Goal: Task Accomplishment & Management: Manage account settings

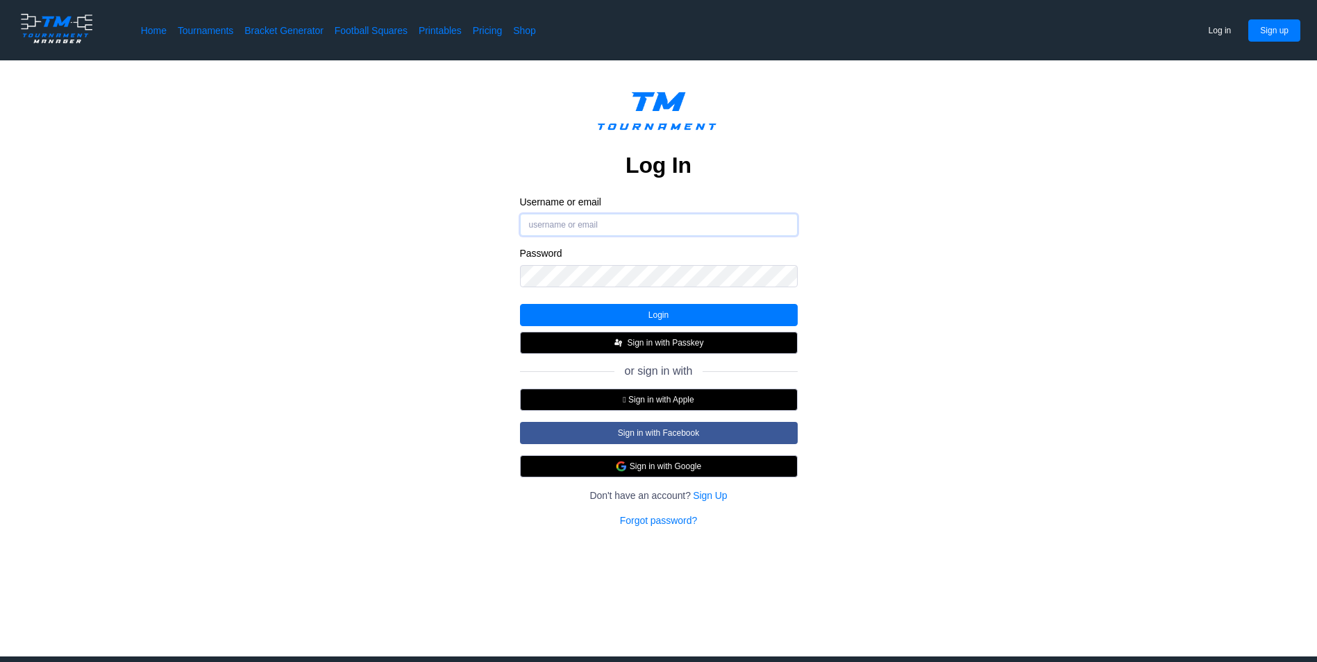
click at [604, 226] on input "Username or email" at bounding box center [659, 225] width 278 height 22
click at [650, 314] on button "Login" at bounding box center [659, 315] width 278 height 22
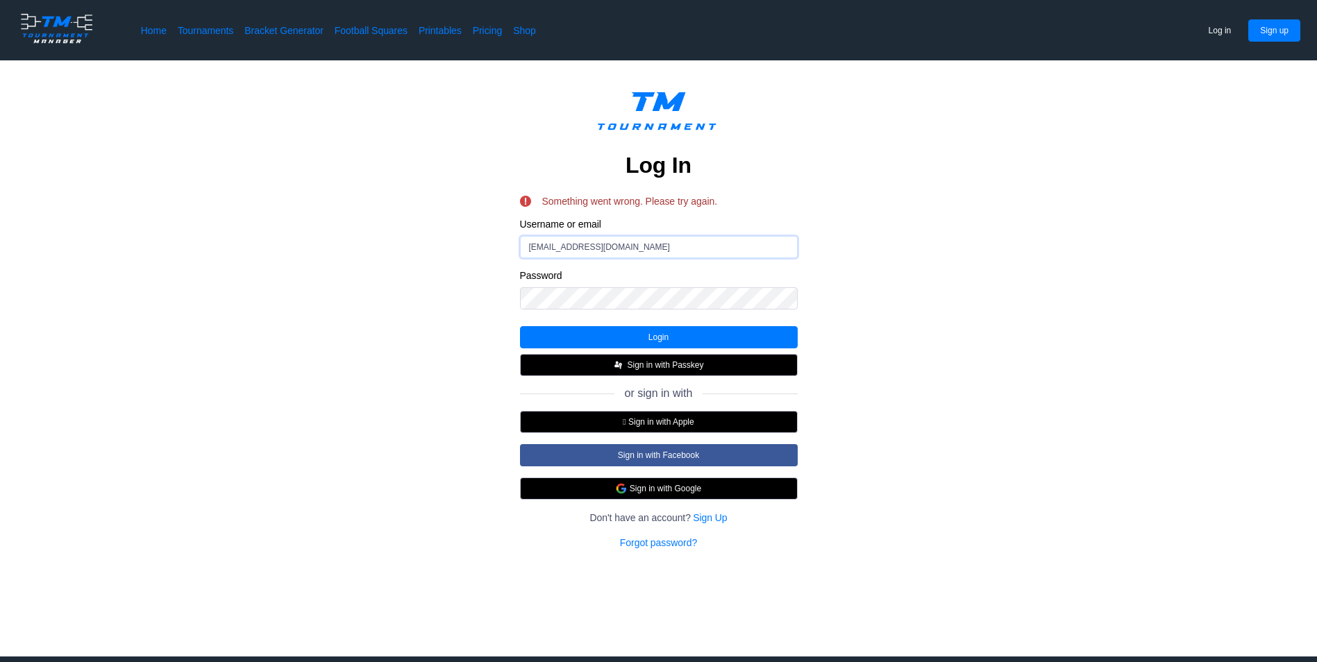
click at [617, 246] on input "[EMAIL_ADDRESS][DOMAIN_NAME]" at bounding box center [659, 247] width 278 height 22
type input "[EMAIL_ADDRESS][DOMAIN_NAME]"
click at [657, 335] on button "Login" at bounding box center [659, 337] width 278 height 22
click at [147, 24] on link "Home" at bounding box center [154, 31] width 26 height 14
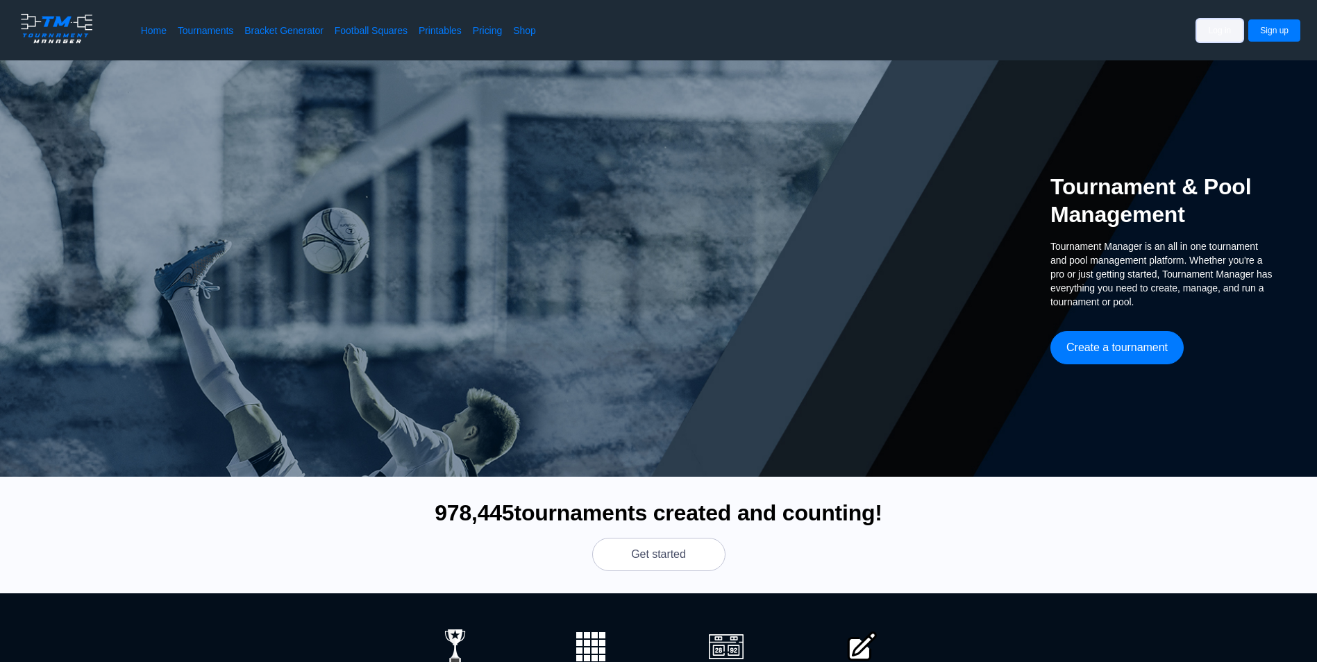
click at [1229, 35] on button "Log in" at bounding box center [1220, 30] width 47 height 22
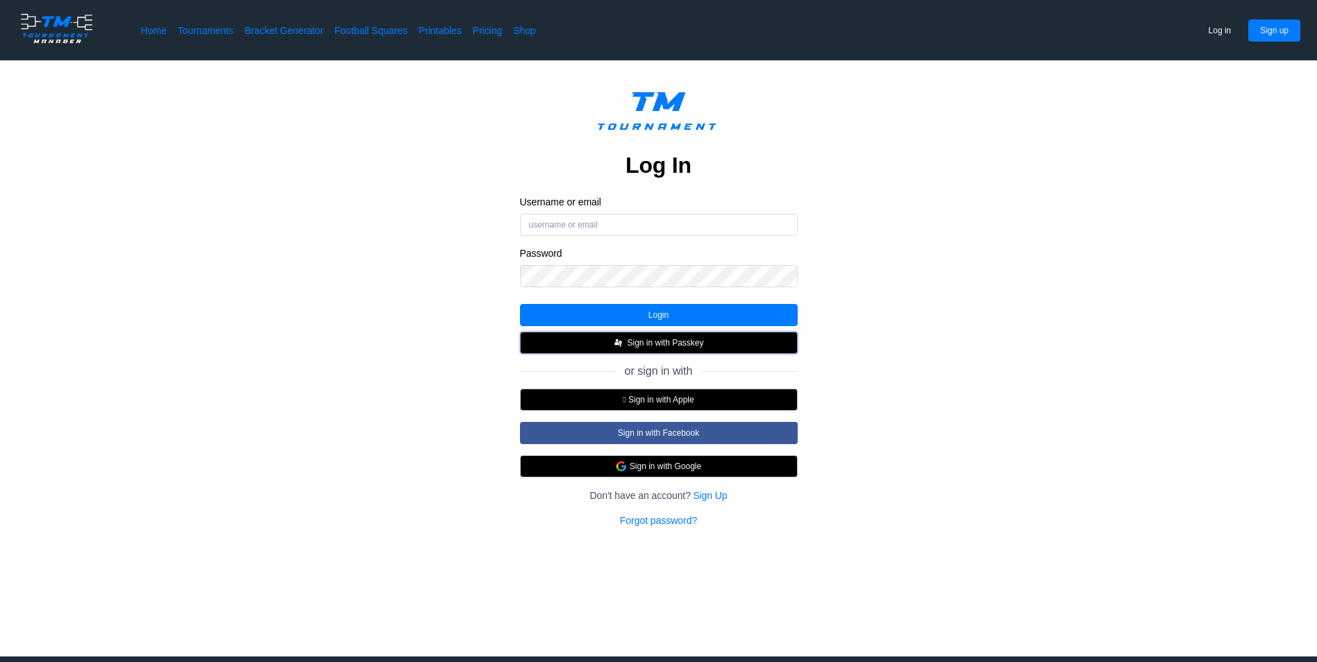
click at [661, 343] on button "Sign in with Passkey" at bounding box center [659, 343] width 278 height 22
click at [680, 473] on button "Sign in with Google" at bounding box center [659, 466] width 278 height 22
